Goal: Understand process/instructions: Learn how to perform a task or action

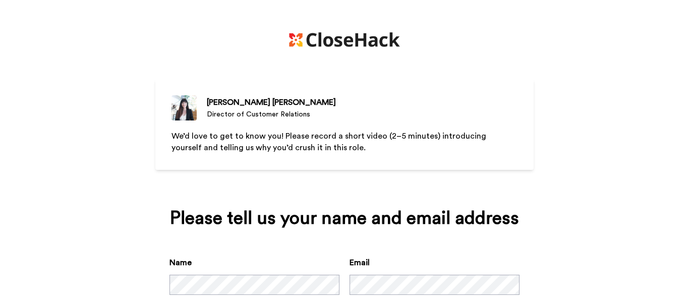
scroll to position [62, 0]
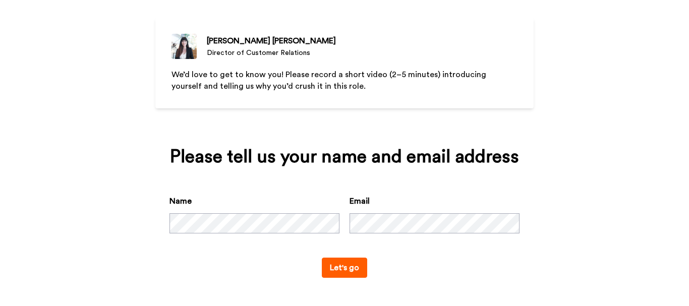
click at [346, 272] on button "Let's go" at bounding box center [344, 268] width 45 height 20
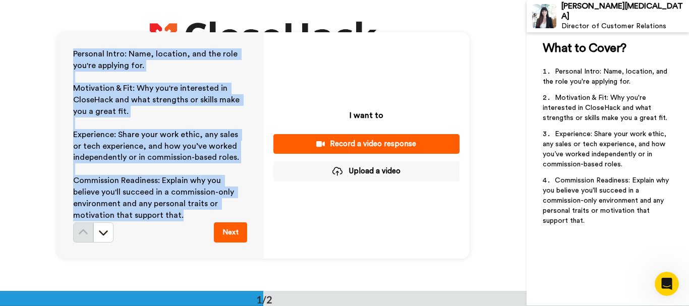
drag, startPoint x: 176, startPoint y: 165, endPoint x: 70, endPoint y: 56, distance: 152.4
click at [70, 56] on div "Personal Intro: Name, location, and the role you're applying for. ﻿ Motivation …" at bounding box center [160, 145] width 206 height 227
copy div "Personal Intro: Name, location, and the role you're applying for. ﻿ Motivation …"
click at [443, 139] on div "Record a video response" at bounding box center [367, 144] width 170 height 11
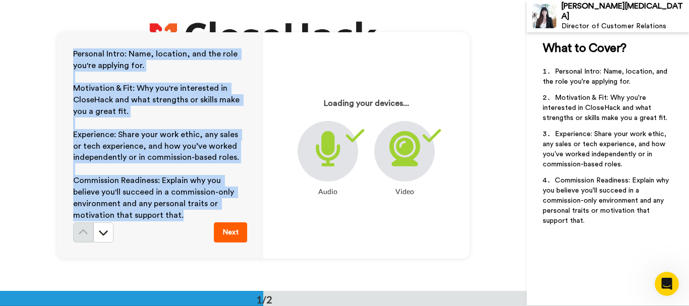
click at [235, 233] on button "Next" at bounding box center [230, 233] width 33 height 20
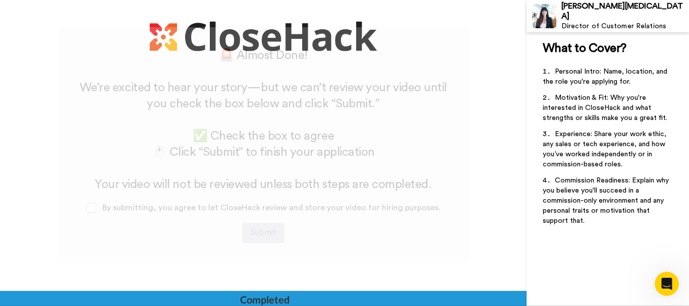
scroll to position [264, 0]
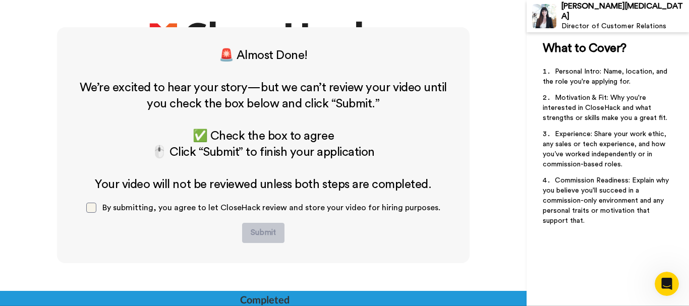
click at [94, 208] on span at bounding box center [91, 208] width 10 height 10
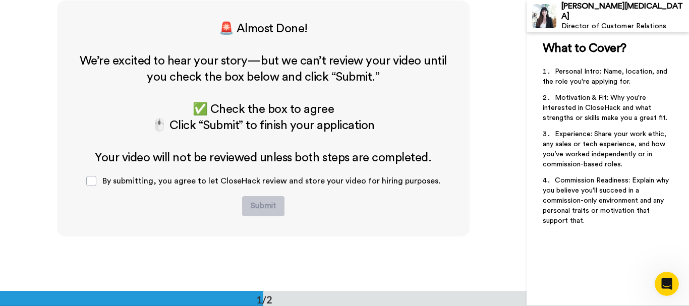
scroll to position [0, 0]
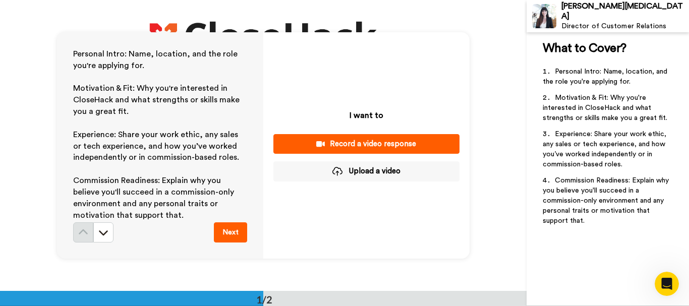
click at [359, 144] on div "Record a video response" at bounding box center [367, 144] width 170 height 11
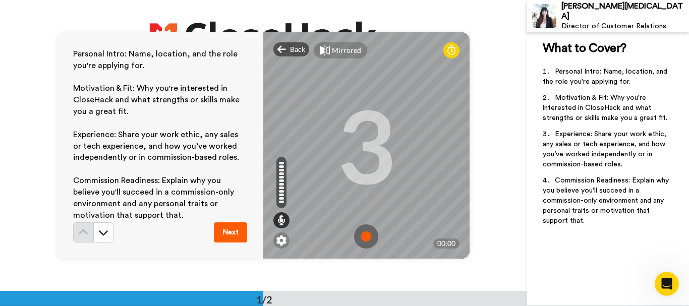
click at [363, 235] on img at bounding box center [366, 237] width 24 height 24
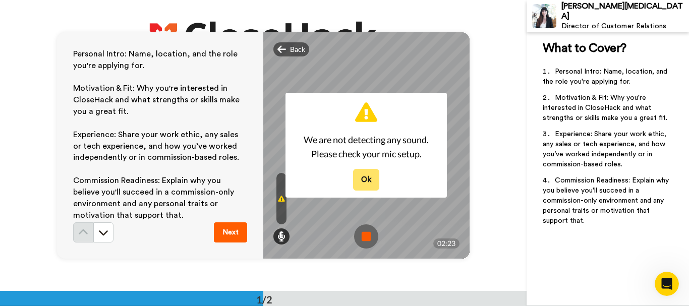
click at [365, 181] on button "Ok" at bounding box center [366, 180] width 26 height 22
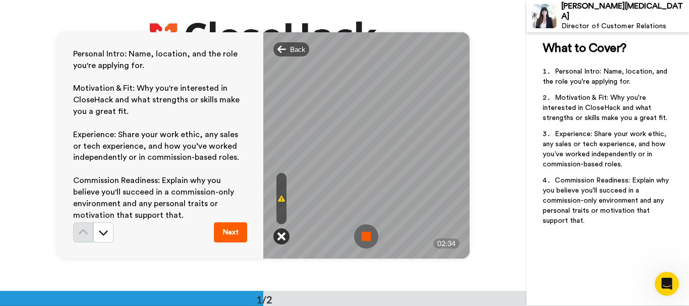
click at [278, 237] on icon at bounding box center [282, 237] width 8 height 10
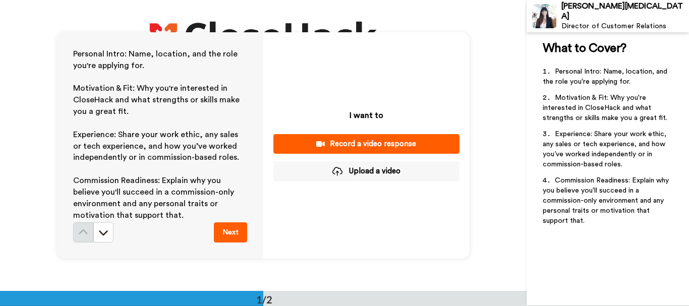
click at [376, 146] on div "Record a video response" at bounding box center [367, 144] width 170 height 11
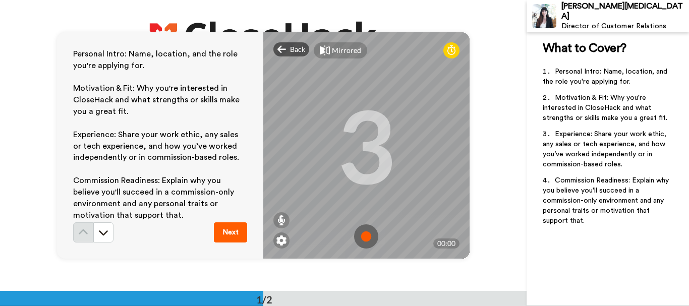
click at [364, 238] on img at bounding box center [366, 237] width 24 height 24
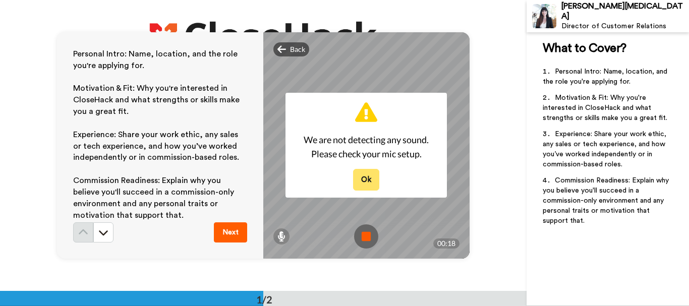
click at [359, 179] on button "Ok" at bounding box center [366, 180] width 26 height 22
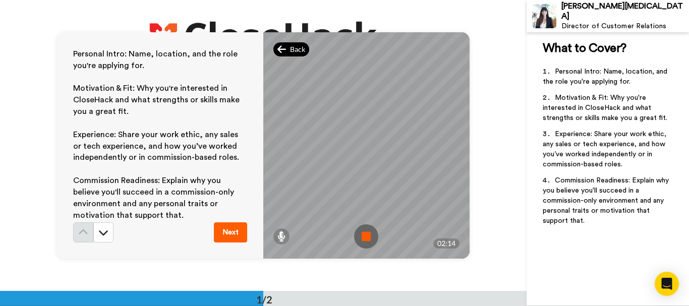
click at [290, 47] on span "Back" at bounding box center [297, 49] width 15 height 10
